Goal: Transaction & Acquisition: Purchase product/service

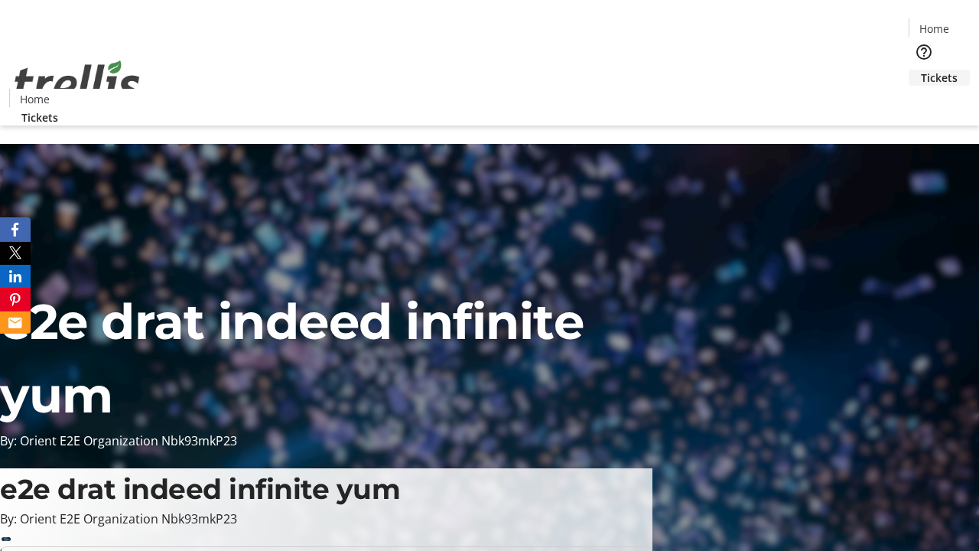
click at [921, 70] on span "Tickets" at bounding box center [939, 78] width 37 height 16
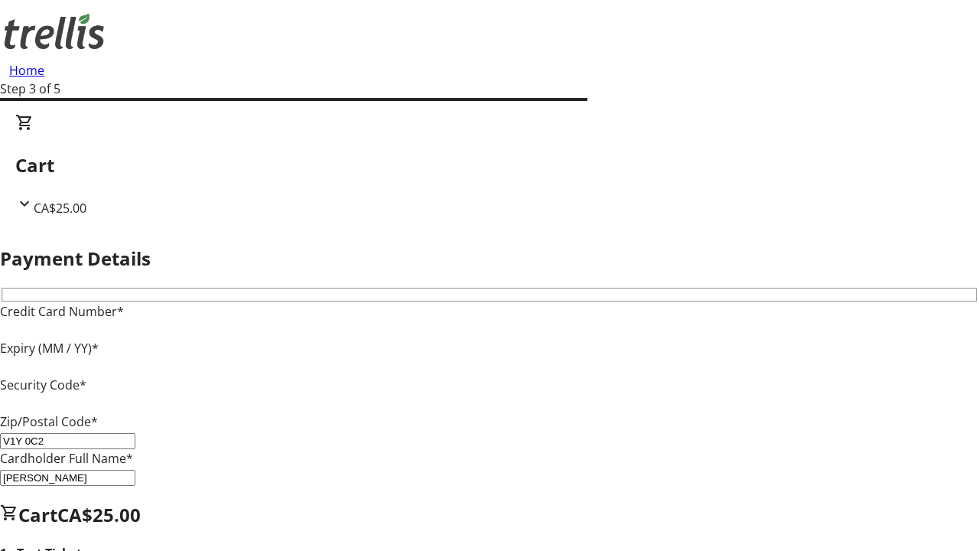
type input "V1Y 0C2"
